Goal: Task Accomplishment & Management: Use online tool/utility

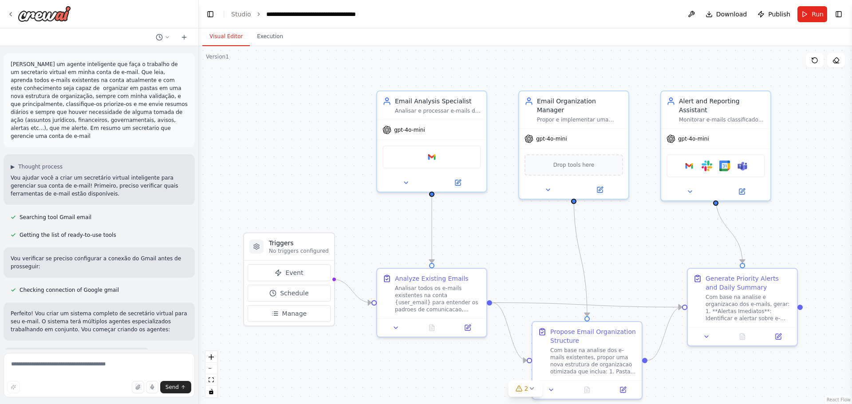
scroll to position [1849, 0]
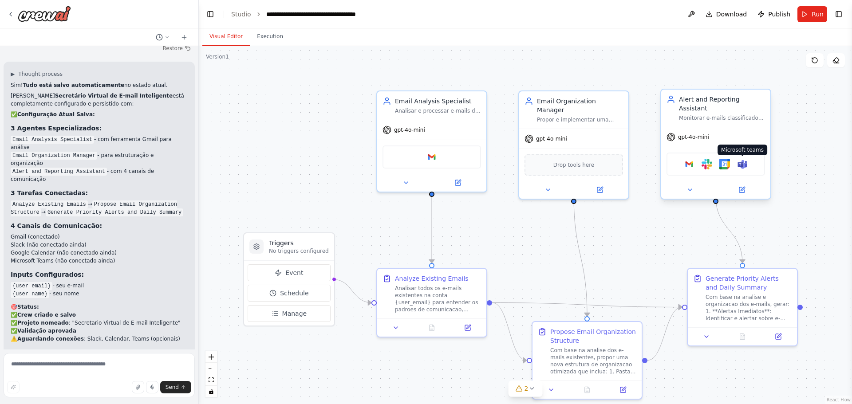
click at [741, 159] on img at bounding box center [742, 164] width 11 height 11
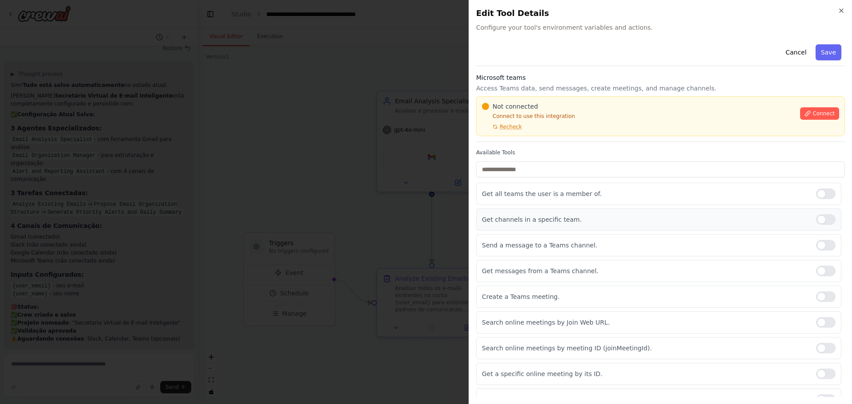
scroll to position [40, 0]
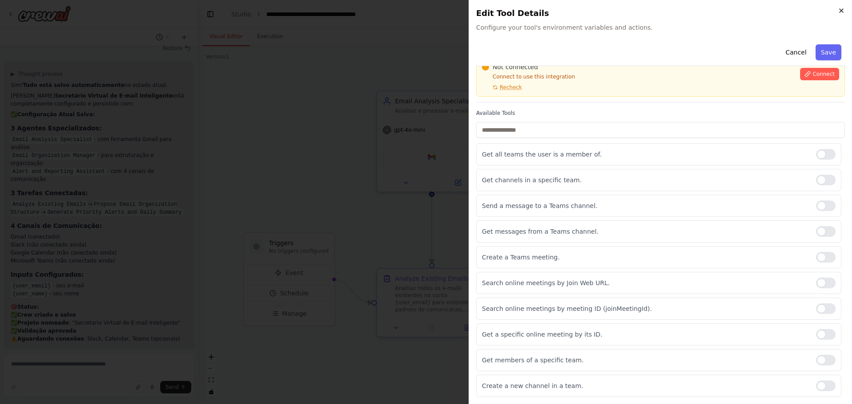
click at [840, 12] on icon "button" at bounding box center [841, 10] width 7 height 7
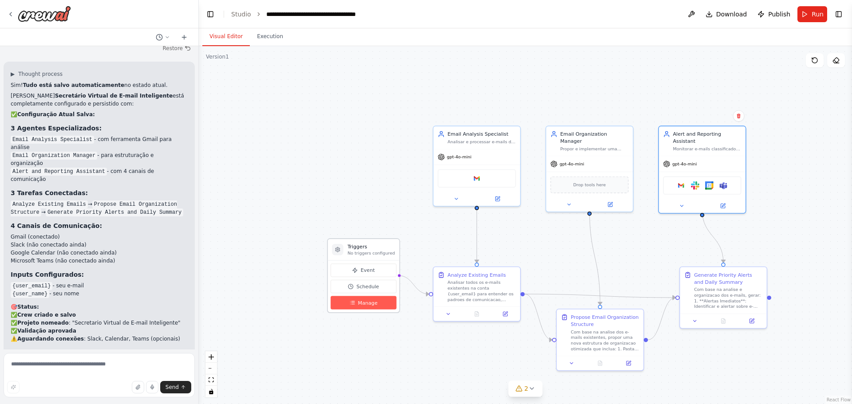
click at [370, 303] on span "Manage" at bounding box center [368, 303] width 20 height 7
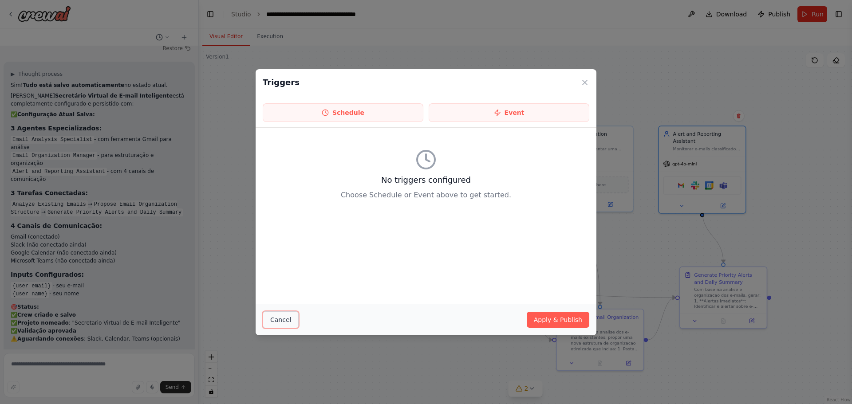
click at [284, 313] on button "Cancel" at bounding box center [281, 320] width 36 height 17
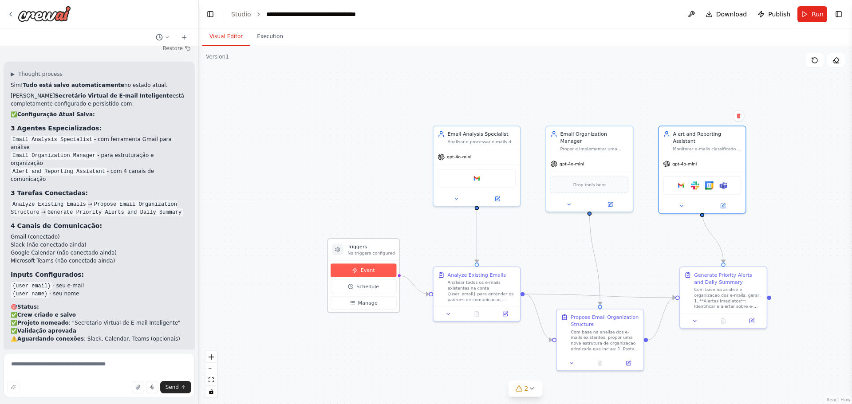
click at [377, 271] on button "Event" at bounding box center [364, 270] width 66 height 13
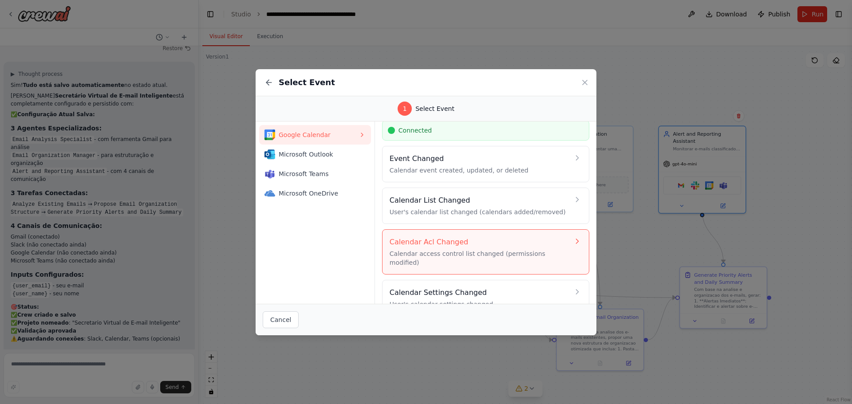
scroll to position [40, 0]
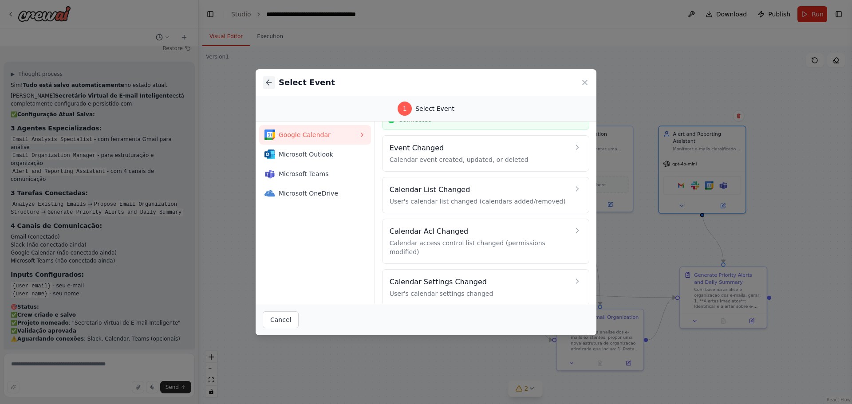
click at [273, 81] on icon at bounding box center [269, 82] width 9 height 9
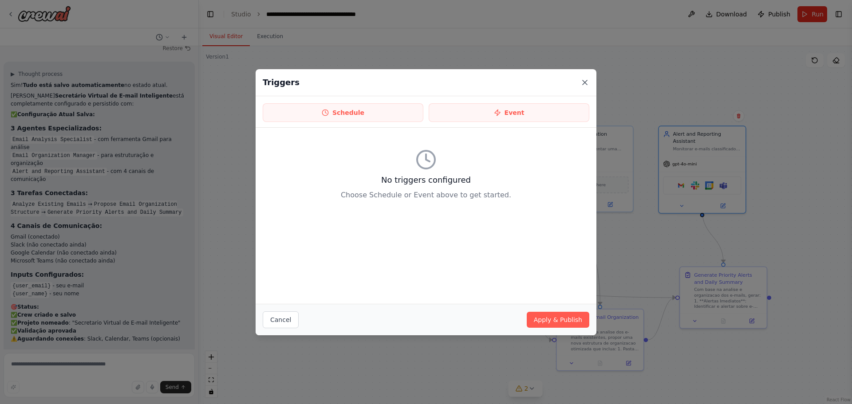
click at [589, 79] on div "Triggers" at bounding box center [426, 82] width 341 height 27
click at [582, 80] on icon at bounding box center [585, 82] width 9 height 9
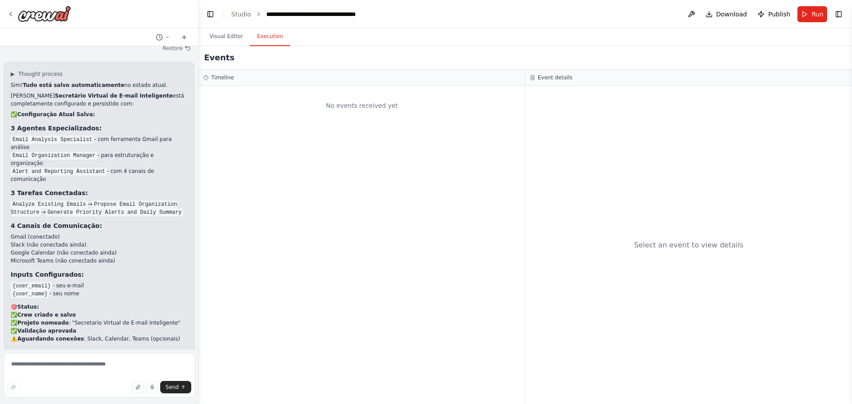
click at [255, 40] on button "Execution" at bounding box center [270, 37] width 40 height 19
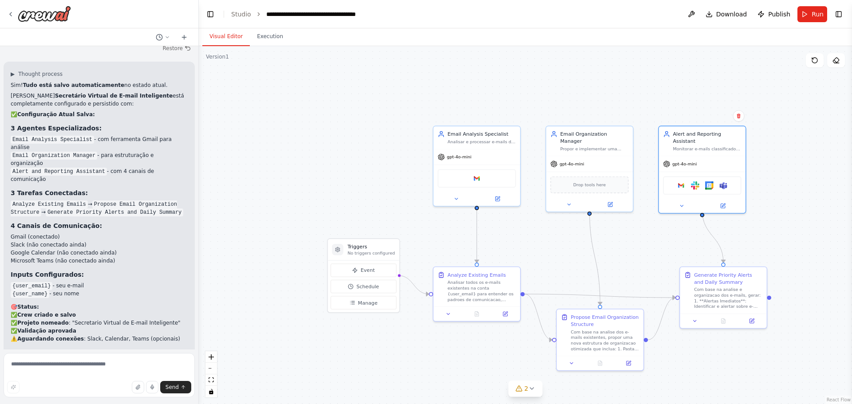
click at [218, 37] on button "Visual Editor" at bounding box center [226, 37] width 48 height 19
click at [268, 387] on div ".deletable-edge-delete-btn { width: 20px; height: 20px; border: 0px solid #ffff…" at bounding box center [526, 225] width 654 height 358
click at [531, 386] on icon at bounding box center [531, 388] width 7 height 7
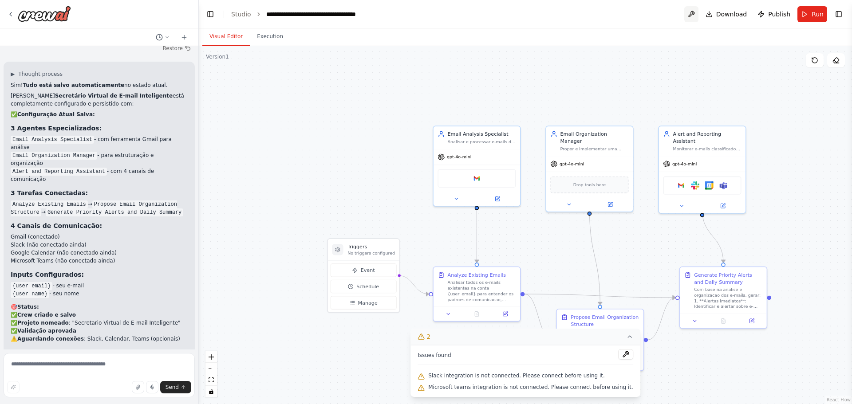
click at [699, 13] on button at bounding box center [692, 14] width 14 height 16
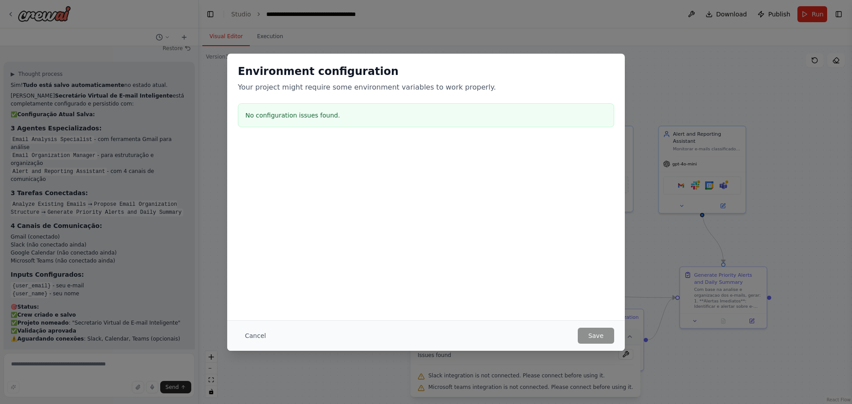
click at [820, 98] on div "Environment configuration Your project might require some environment variables…" at bounding box center [426, 202] width 852 height 404
click at [775, 107] on div "Environment configuration Your project might require some environment variables…" at bounding box center [426, 202] width 852 height 404
click at [246, 333] on button "Cancel" at bounding box center [255, 336] width 35 height 16
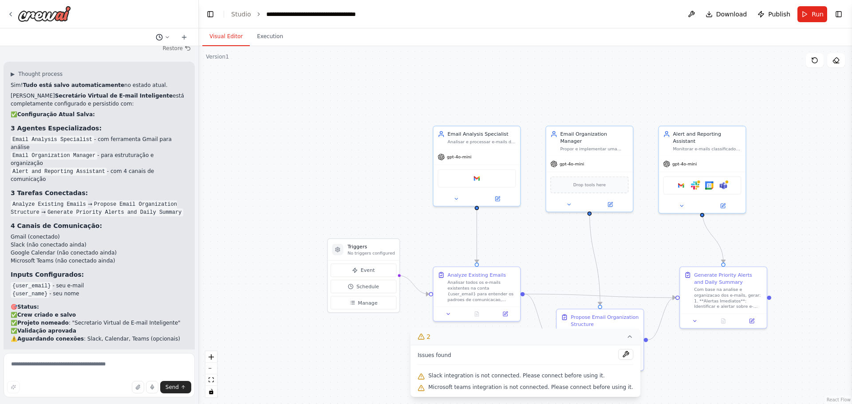
click at [165, 38] on icon at bounding box center [167, 37] width 5 height 5
click at [165, 38] on div at bounding box center [99, 202] width 199 height 404
click at [792, 127] on div ".deletable-edge-delete-btn { width: 20px; height: 20px; border: 0px solid #ffff…" at bounding box center [526, 225] width 654 height 358
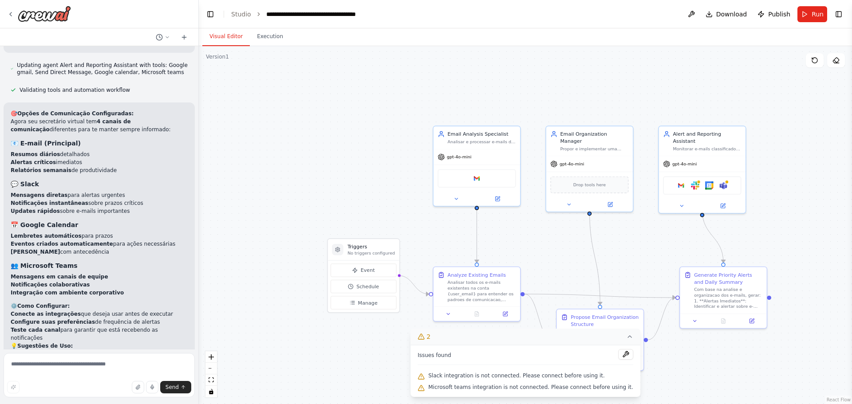
scroll to position [1420, 0]
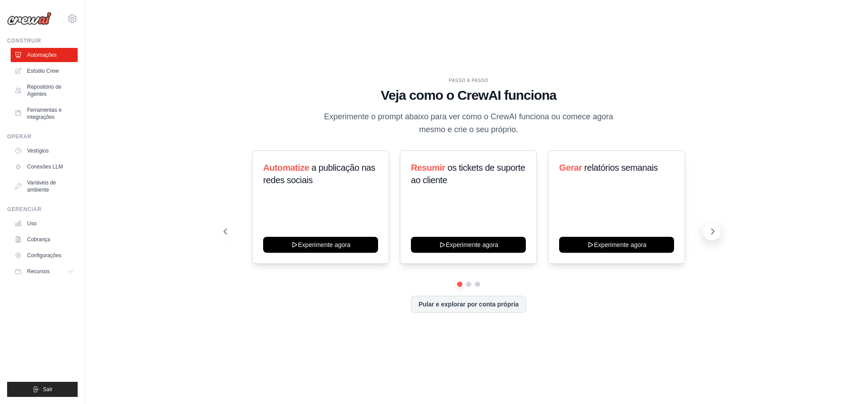
click at [709, 232] on icon at bounding box center [713, 231] width 9 height 9
click at [712, 229] on icon at bounding box center [713, 231] width 3 height 5
click at [712, 227] on button at bounding box center [712, 232] width 18 height 18
click at [230, 241] on div "Crie campanhas de marketing por e-mail Experimente agora Processar faturas auto…" at bounding box center [469, 208] width 490 height 114
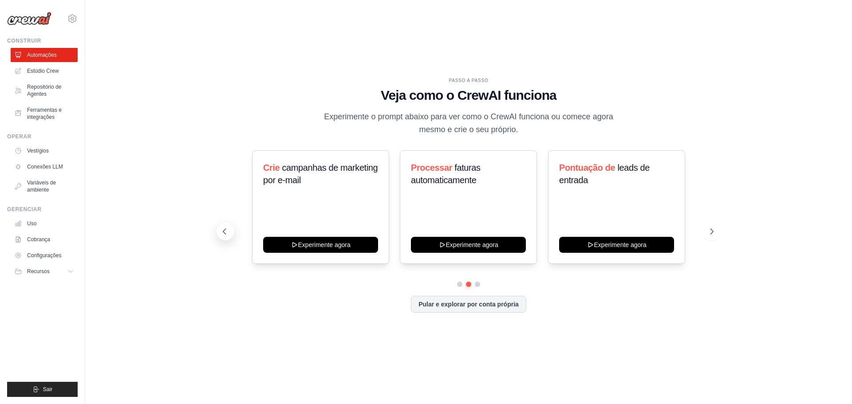
click at [225, 233] on icon at bounding box center [224, 231] width 9 height 9
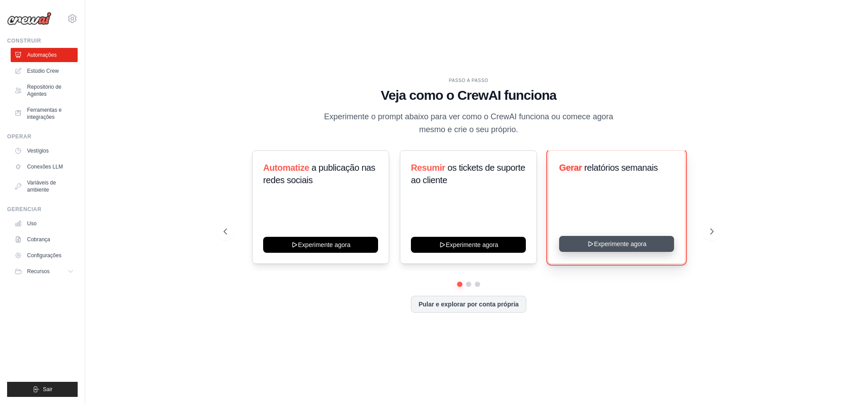
click at [607, 242] on button "Experimente agora" at bounding box center [616, 244] width 115 height 16
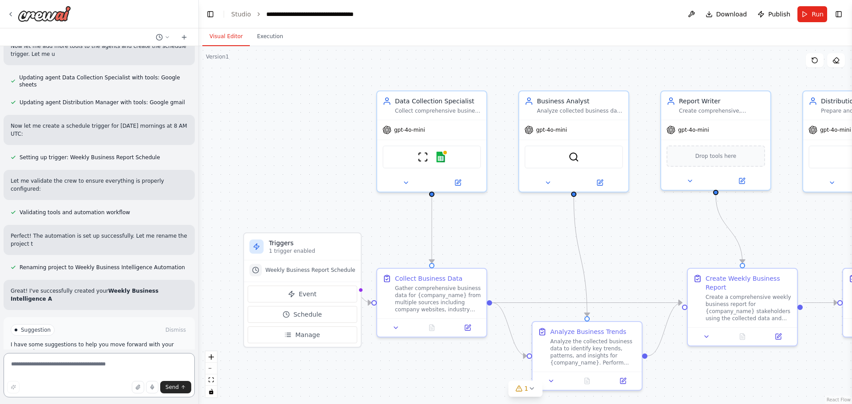
scroll to position [710, 0]
